Goal: Task Accomplishment & Management: Manage account settings

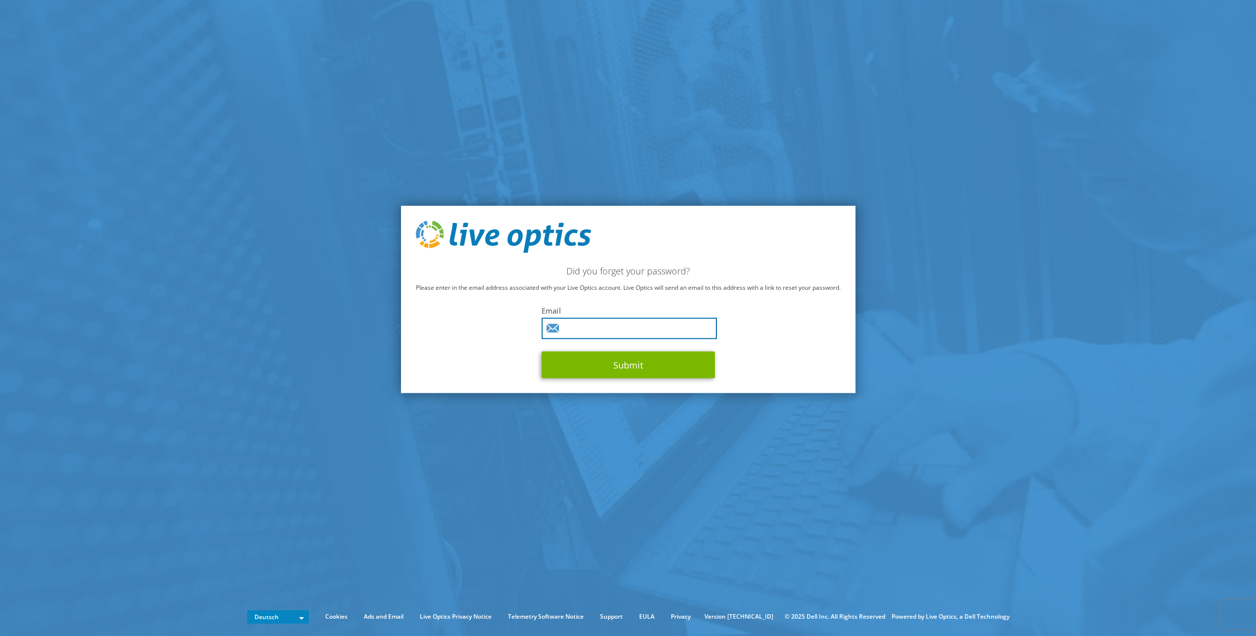
click at [584, 328] on input "text" at bounding box center [629, 328] width 175 height 21
type input "[EMAIL_ADDRESS][PERSON_NAME][DOMAIN_NAME]"
click at [598, 364] on button "Submit" at bounding box center [628, 364] width 173 height 27
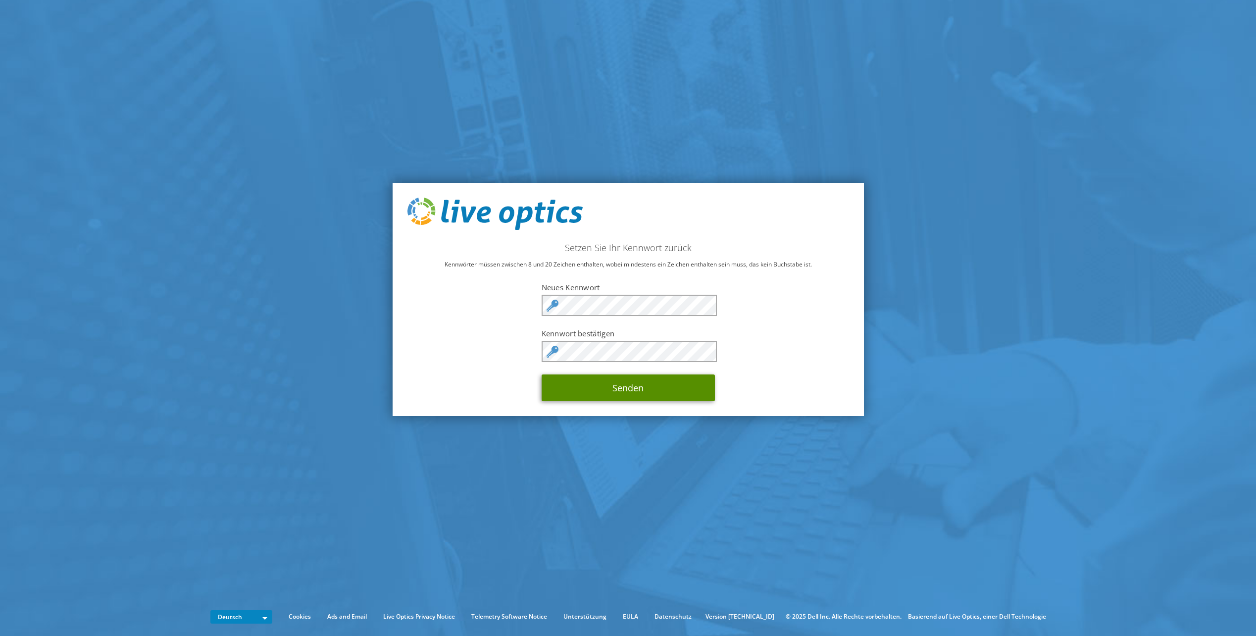
click at [635, 390] on button "Senden" at bounding box center [628, 387] width 173 height 27
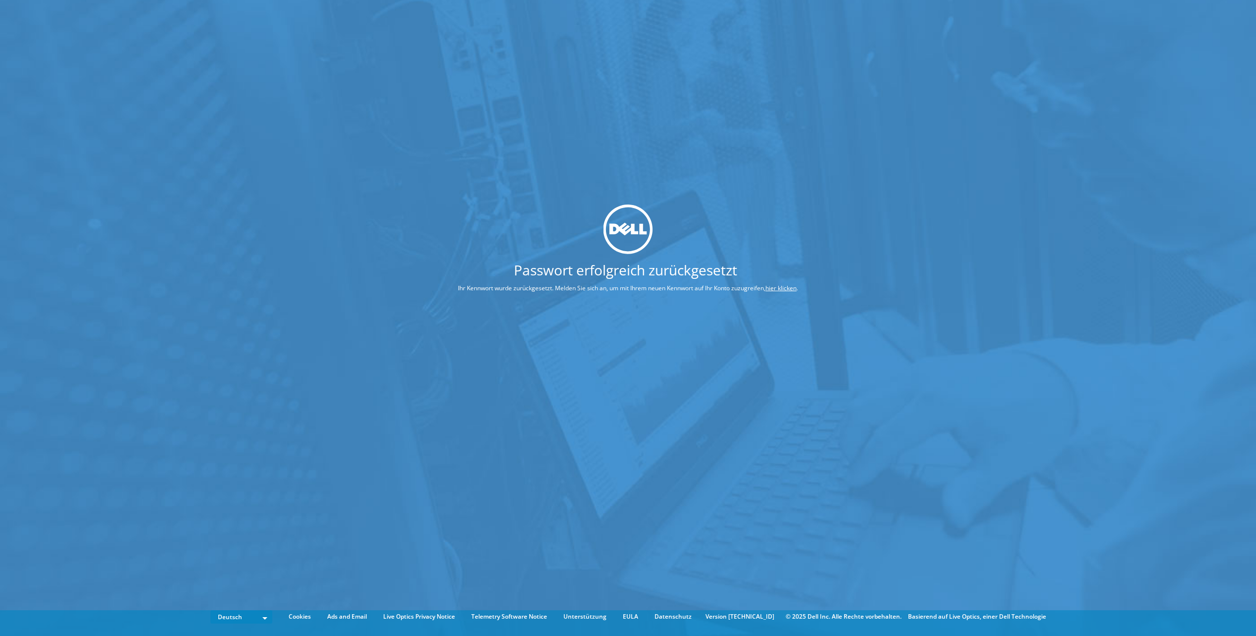
click at [776, 288] on link "hier klicken" at bounding box center [780, 288] width 31 height 8
